Goal: Information Seeking & Learning: Compare options

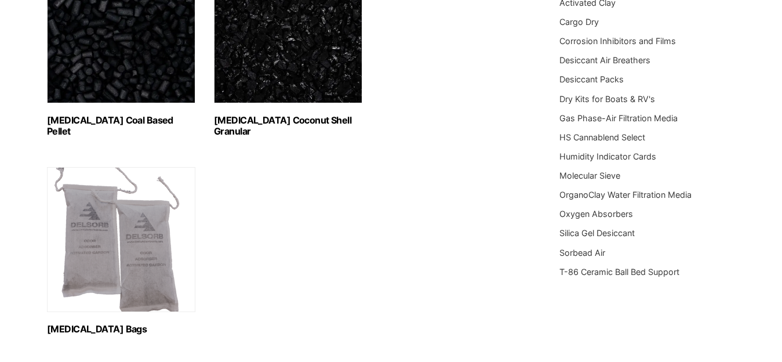
scroll to position [237, 0]
click at [103, 257] on img "Visit product category Activated Carbon Bags" at bounding box center [121, 238] width 148 height 145
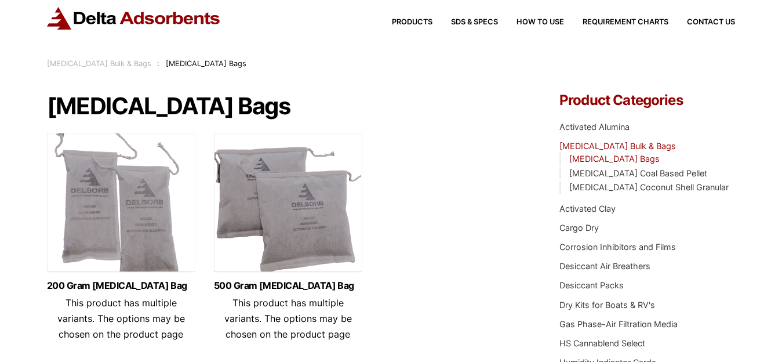
scroll to position [59, 0]
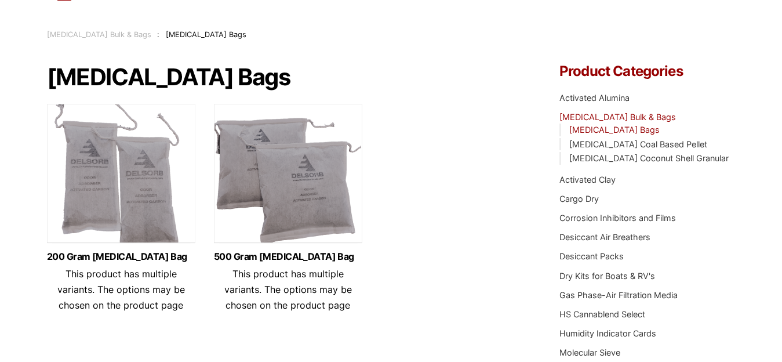
click at [285, 215] on img at bounding box center [288, 176] width 148 height 145
click at [118, 189] on img at bounding box center [121, 176] width 148 height 145
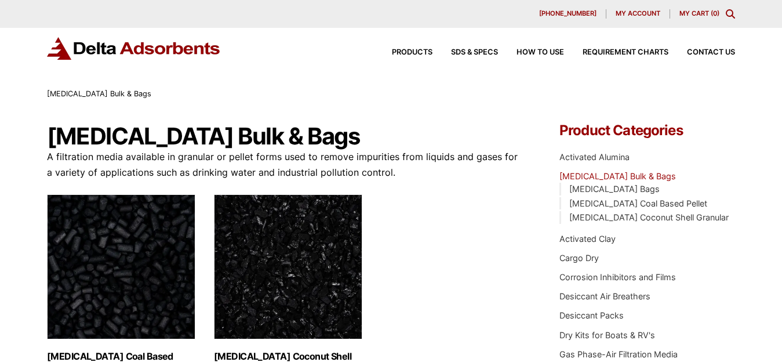
scroll to position [237, 0]
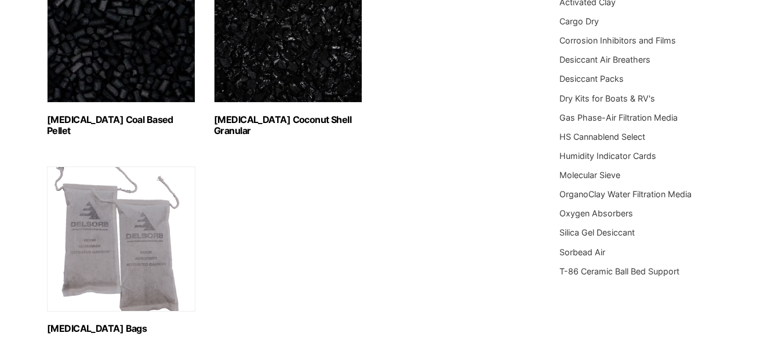
click at [273, 67] on img "Visit product category Activated Carbon Coconut Shell Granular" at bounding box center [288, 30] width 148 height 145
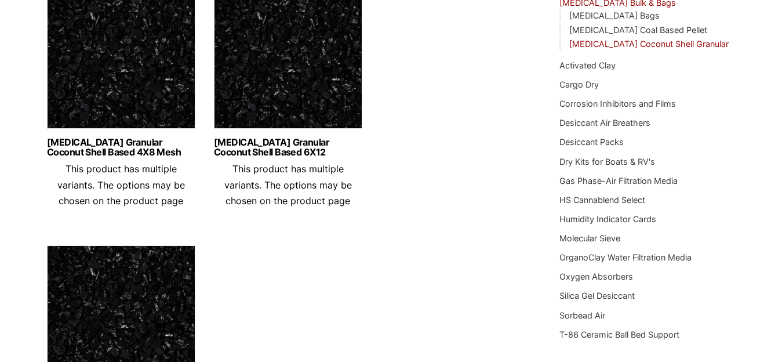
scroll to position [177, 0]
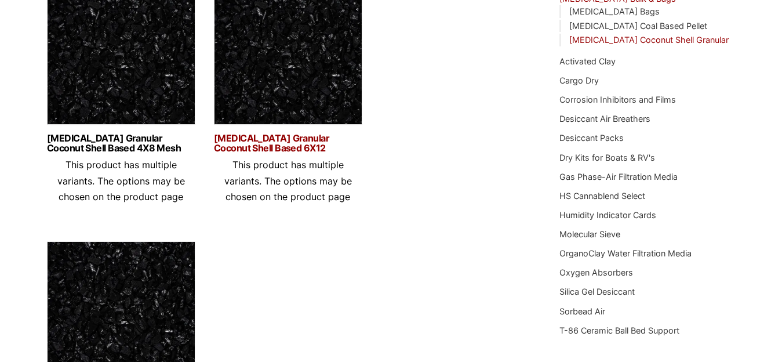
click at [268, 133] on link "Activated Carbon Granular Coconut Shell Based 6X12" at bounding box center [288, 143] width 148 height 20
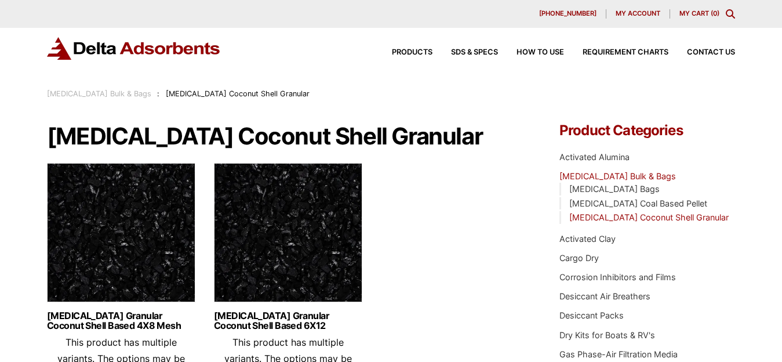
scroll to position [177, 0]
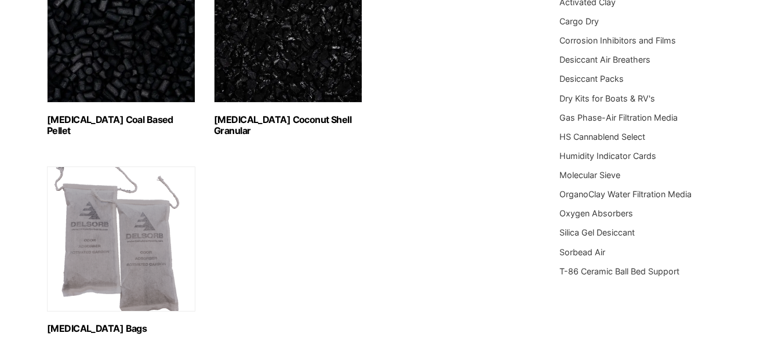
scroll to position [237, 0]
